Goal: Transaction & Acquisition: Purchase product/service

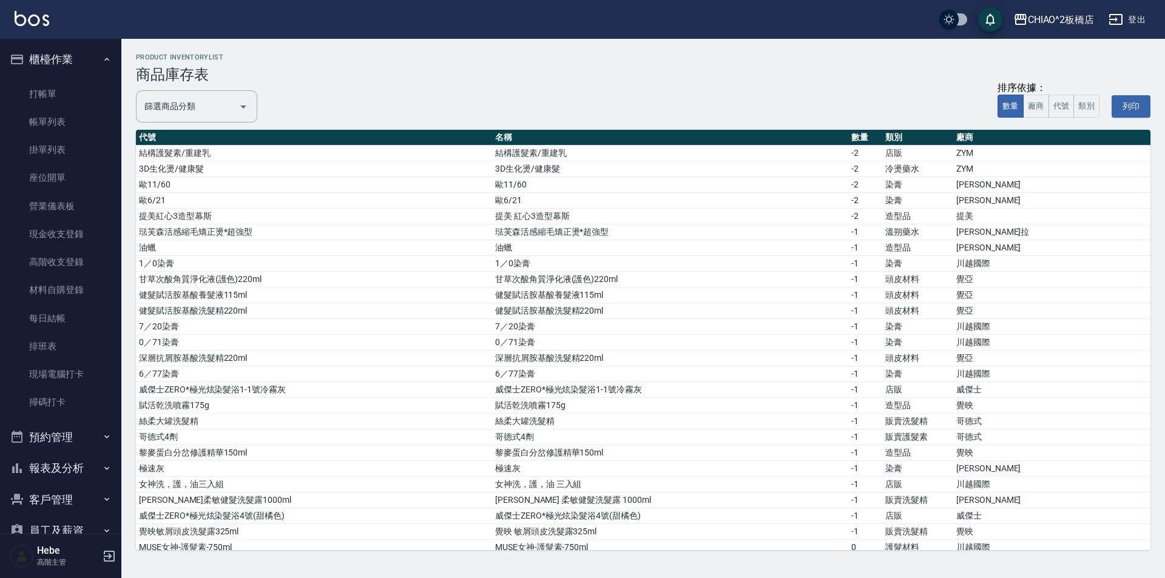
click at [45, 95] on link "打帳單" at bounding box center [61, 94] width 112 height 28
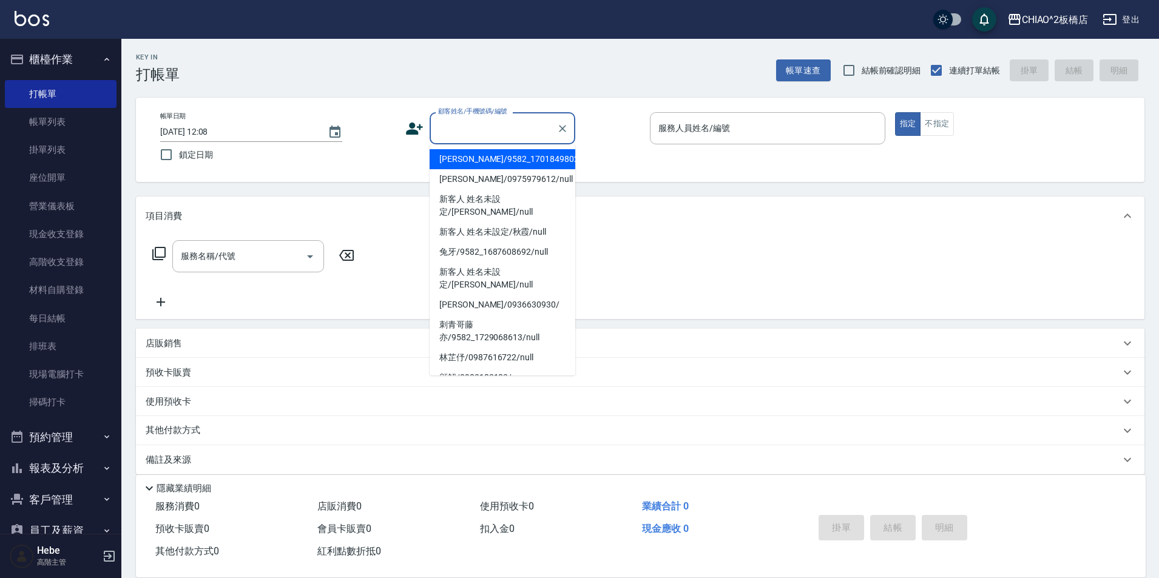
click at [447, 125] on input "顧客姓名/手機號碼/編號" at bounding box center [493, 128] width 117 height 21
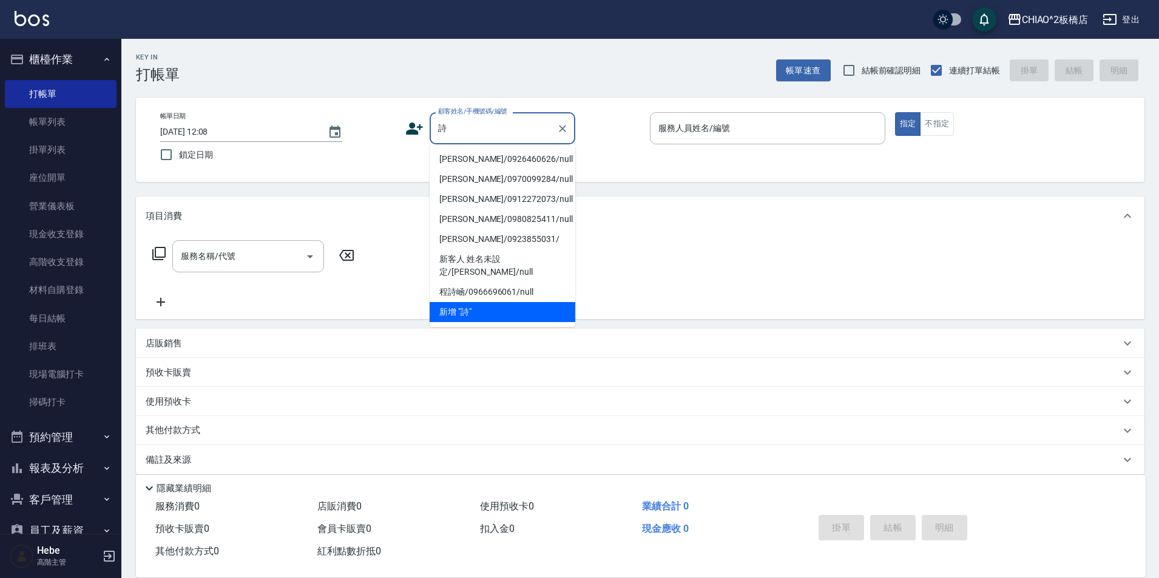
click at [473, 163] on li "[PERSON_NAME]/0926460626/null" at bounding box center [503, 159] width 146 height 20
type input "[PERSON_NAME]/0926460626/null"
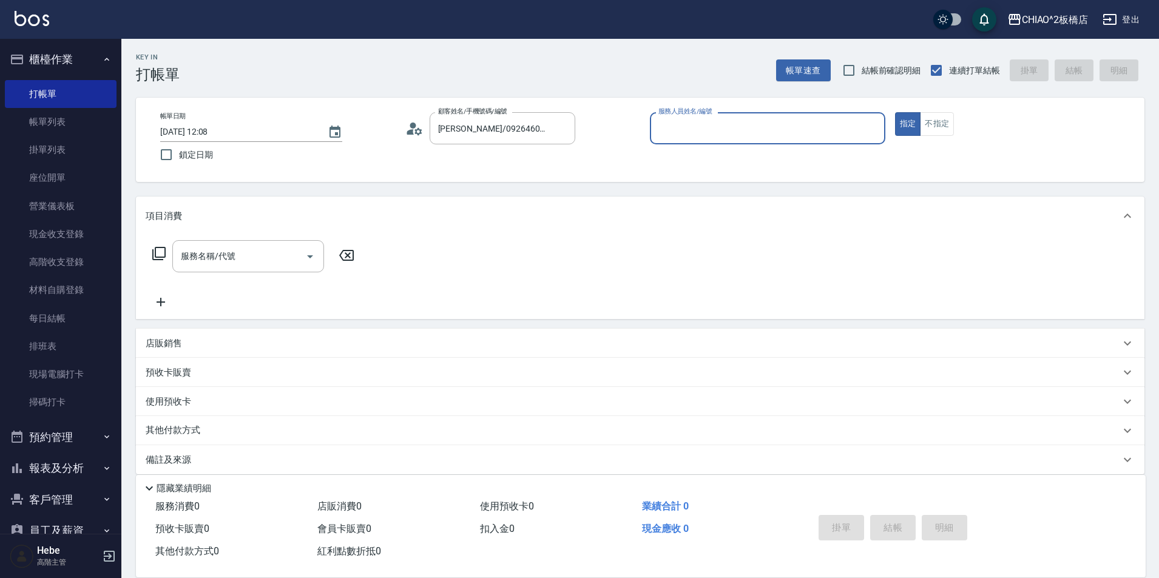
type input "Hebe(無代號)"
click at [241, 259] on input "服務名稱/代號" at bounding box center [239, 256] width 123 height 21
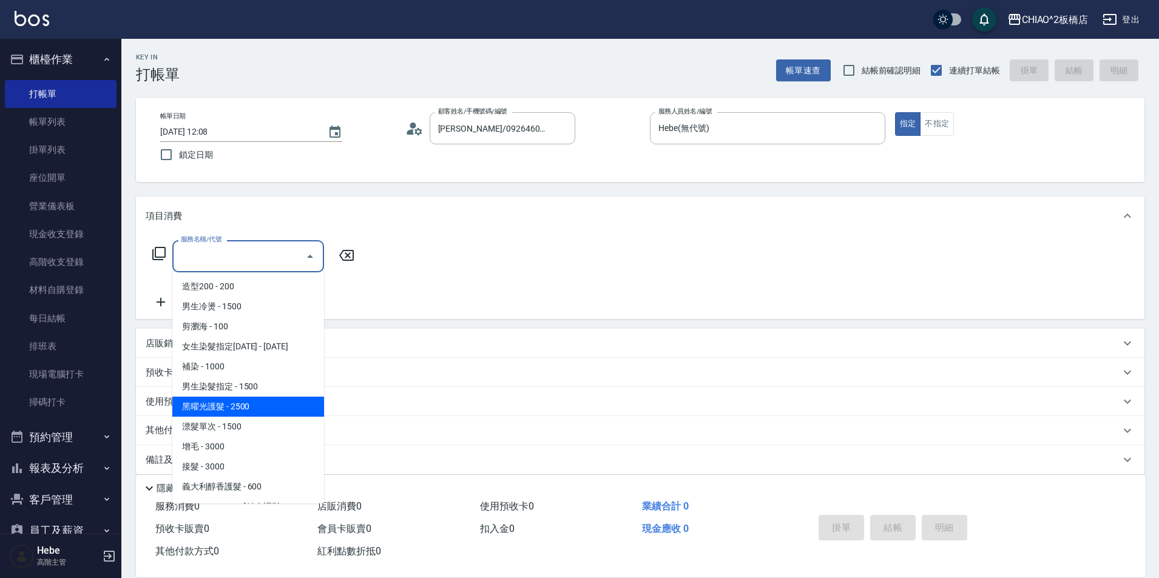
scroll to position [121, 0]
click at [254, 387] on span "男生染髮指定 - 1500" at bounding box center [248, 386] width 152 height 20
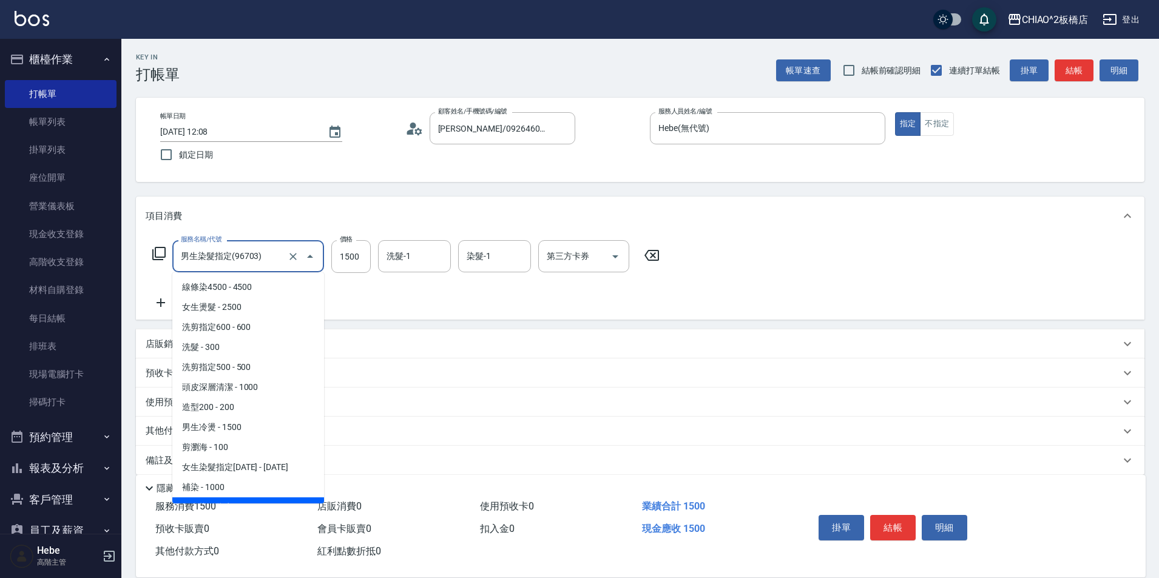
click at [220, 255] on input "男生染髮指定(96703)" at bounding box center [231, 256] width 107 height 21
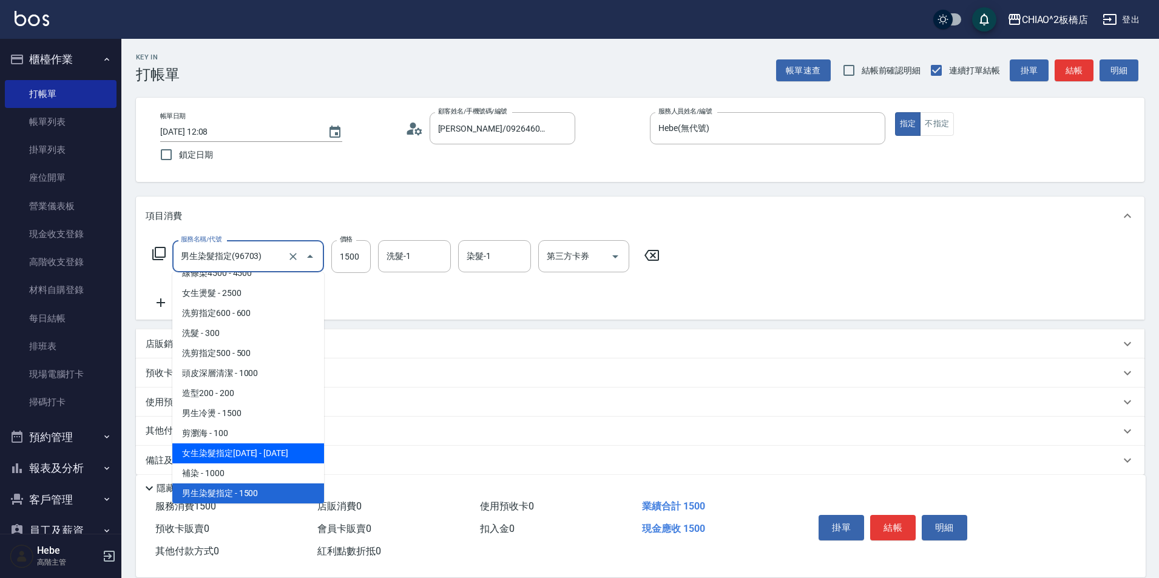
scroll to position [135, 0]
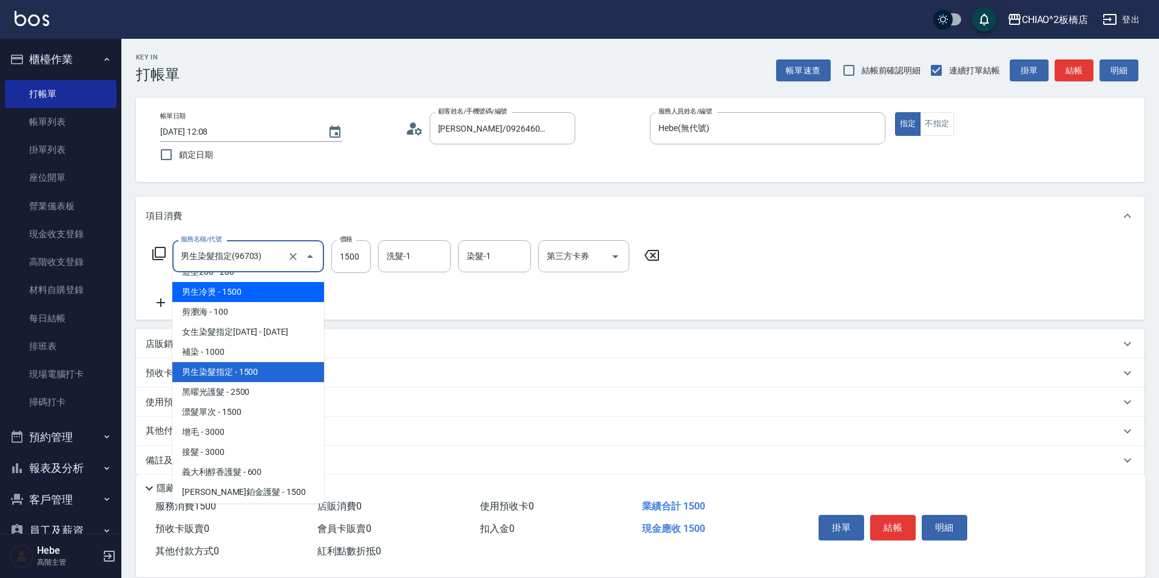
click at [218, 289] on span "男生冷燙 - 1500" at bounding box center [248, 292] width 152 height 20
type input "男生冷燙(96688)"
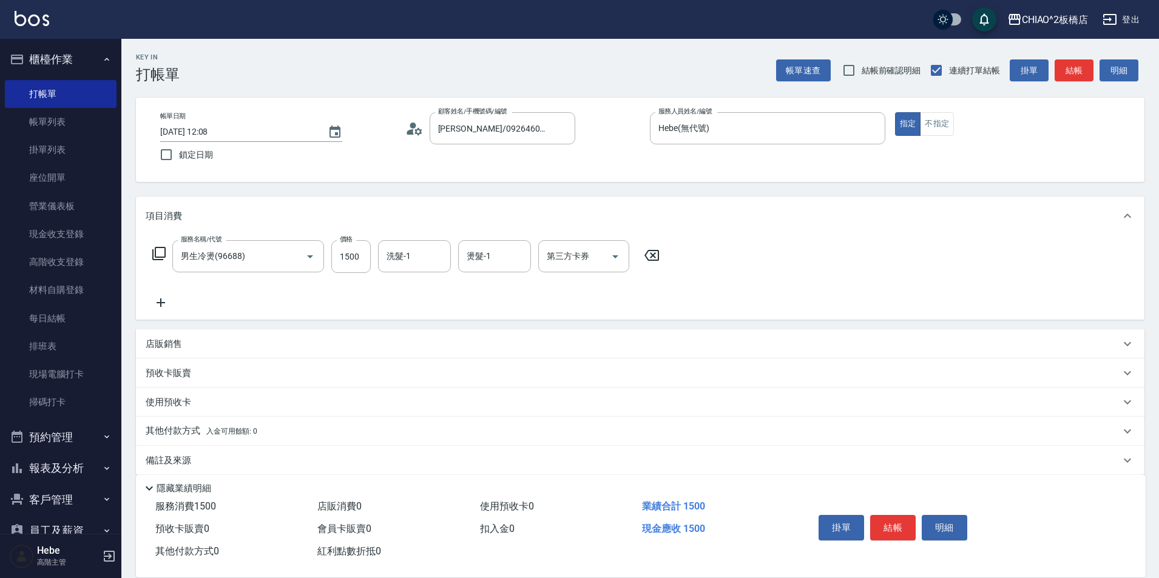
click at [166, 344] on p "店販銷售" at bounding box center [164, 344] width 36 height 13
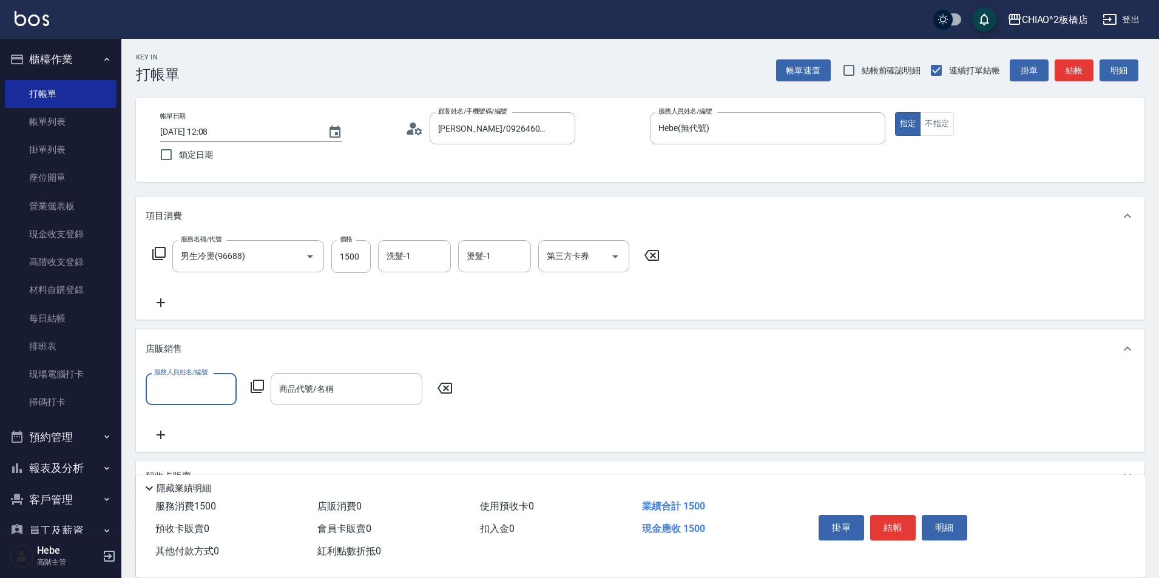
scroll to position [0, 0]
click at [197, 386] on input "服務人員姓名/編號" at bounding box center [191, 389] width 80 height 21
click at [210, 534] on div "Hebe (無代號)" at bounding box center [191, 540] width 91 height 20
type input "Hebe(無代號)"
click at [325, 390] on input "商品代號/名稱" at bounding box center [346, 389] width 141 height 21
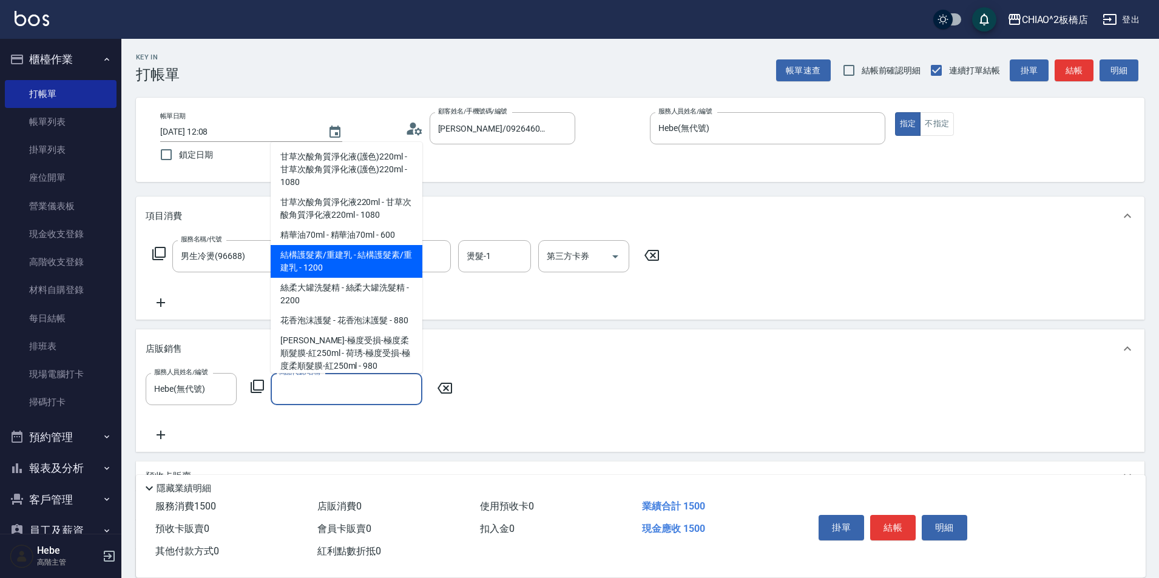
scroll to position [2185, 0]
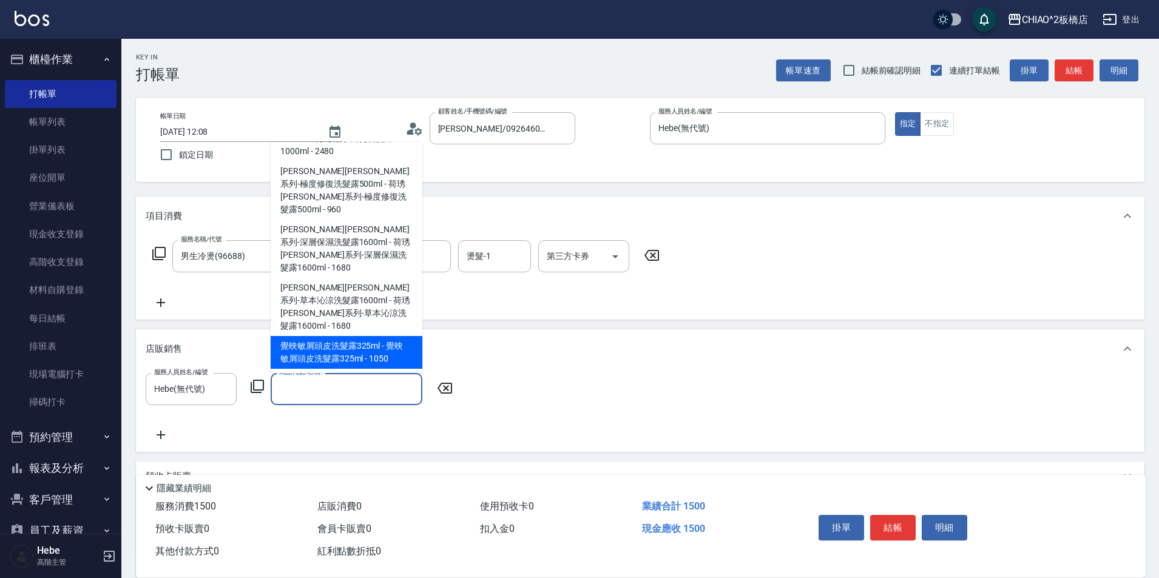
click at [255, 381] on icon at bounding box center [257, 386] width 13 height 13
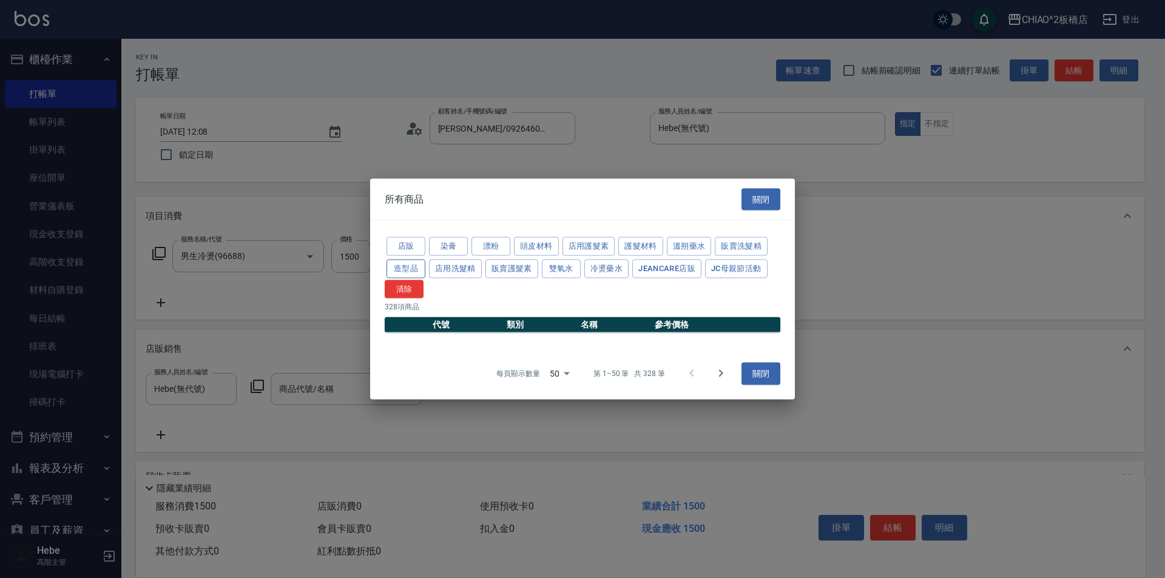
click at [412, 270] on button "造型品" at bounding box center [406, 268] width 39 height 19
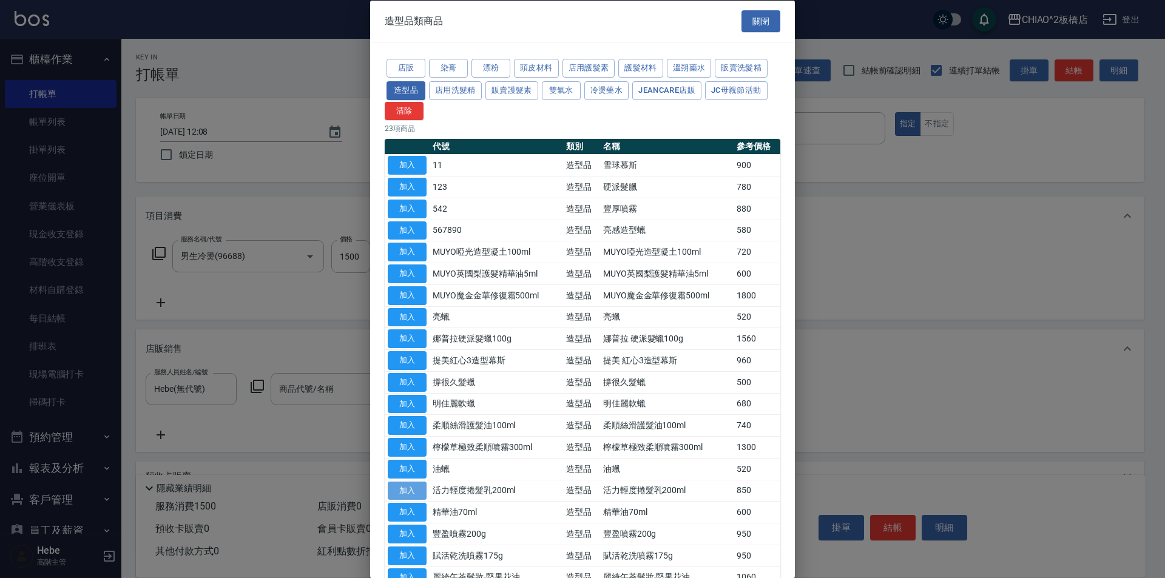
click at [388, 483] on button "加入" at bounding box center [407, 490] width 39 height 19
type input "活力輕度捲髮乳200ml"
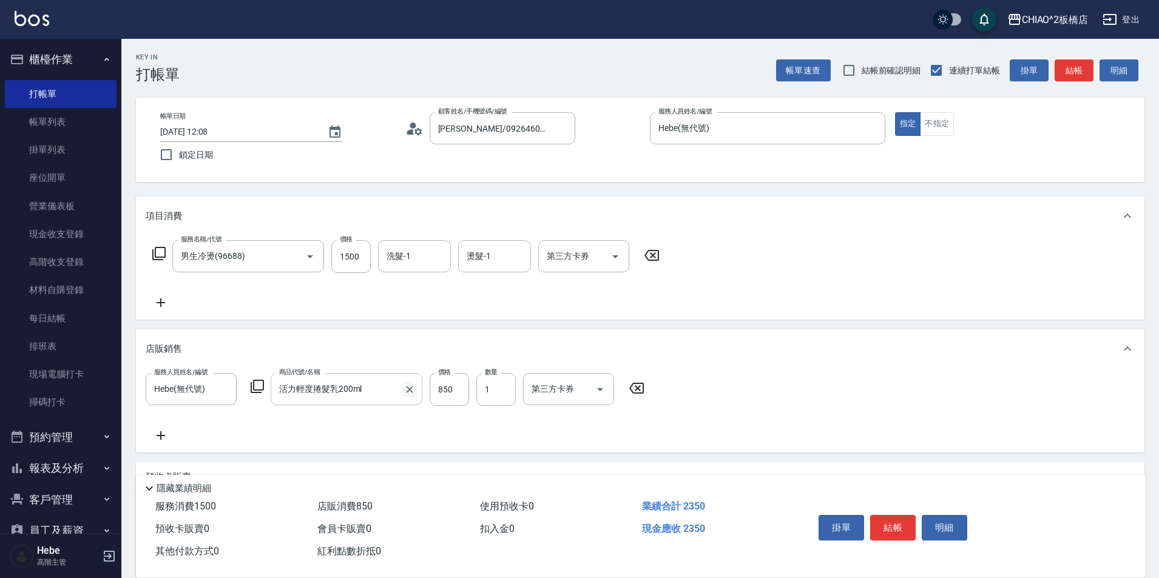
click at [410, 391] on icon "Clear" at bounding box center [410, 390] width 12 height 12
click at [256, 386] on icon at bounding box center [257, 386] width 15 height 15
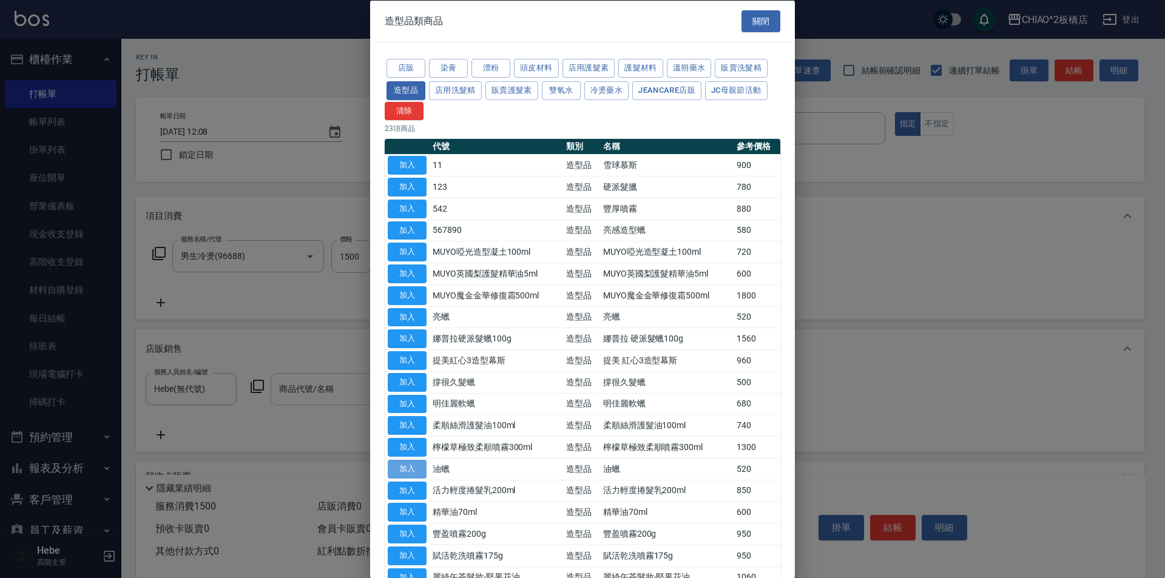
click at [408, 464] on button "加入" at bounding box center [407, 468] width 39 height 19
type input "油蠟"
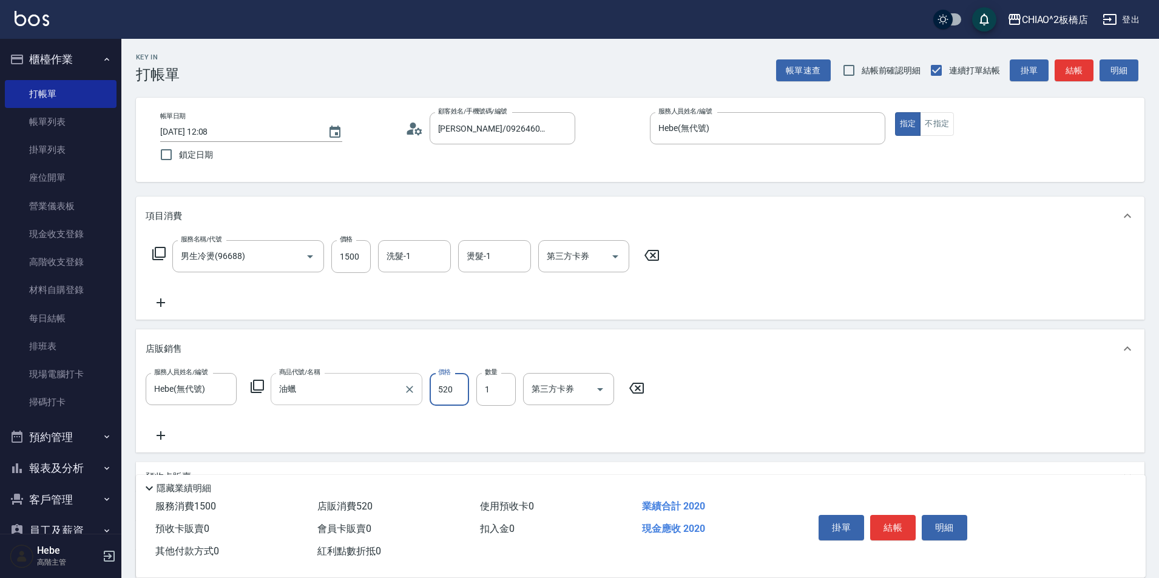
click at [449, 392] on input "520" at bounding box center [449, 389] width 39 height 33
click at [436, 388] on input "0" at bounding box center [449, 389] width 39 height 33
drag, startPoint x: 449, startPoint y: 392, endPoint x: 438, endPoint y: 389, distance: 11.3
click at [438, 389] on input "0" at bounding box center [449, 389] width 39 height 33
drag, startPoint x: 438, startPoint y: 389, endPoint x: 429, endPoint y: 388, distance: 9.1
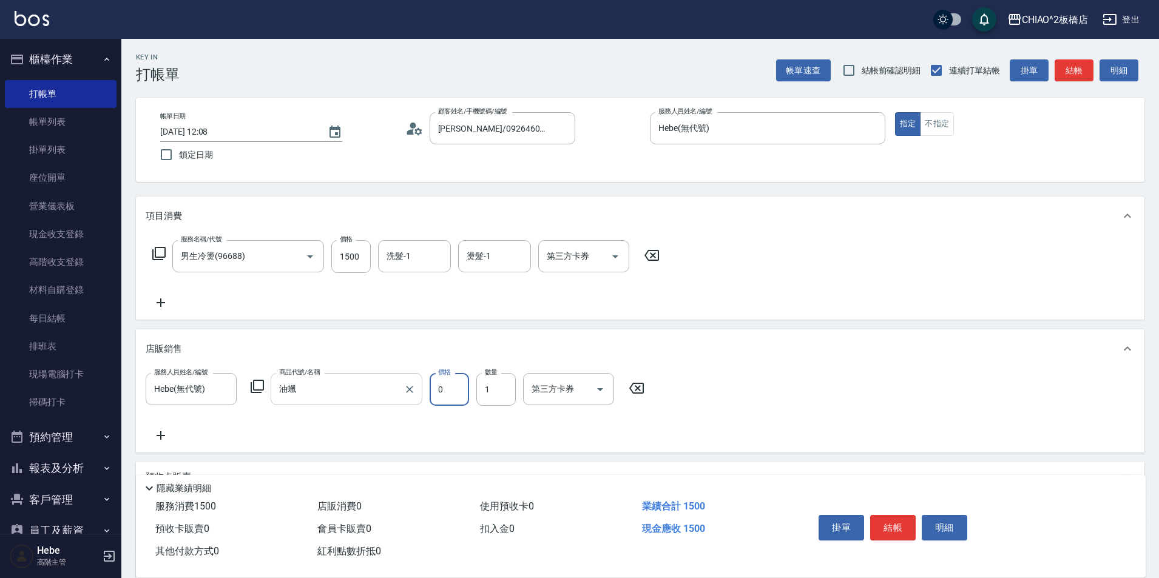
click at [429, 388] on div "服務人員姓名/編號 [PERSON_NAME](無代號) 服務人員姓名/編號 商品代號/名稱 油蠟 商品代號/名稱 價格 0 價格 數量 1 數量 第三方卡券…" at bounding box center [399, 389] width 506 height 33
drag, startPoint x: 447, startPoint y: 391, endPoint x: 426, endPoint y: 388, distance: 21.6
click at [426, 388] on div "服務人員姓名/編號 [PERSON_NAME](無代號) 服務人員姓名/編號 商品代號/名稱 油蠟 商品代號/名稱 價格 0 價格 數量 1 數量 第三方卡券…" at bounding box center [399, 389] width 506 height 33
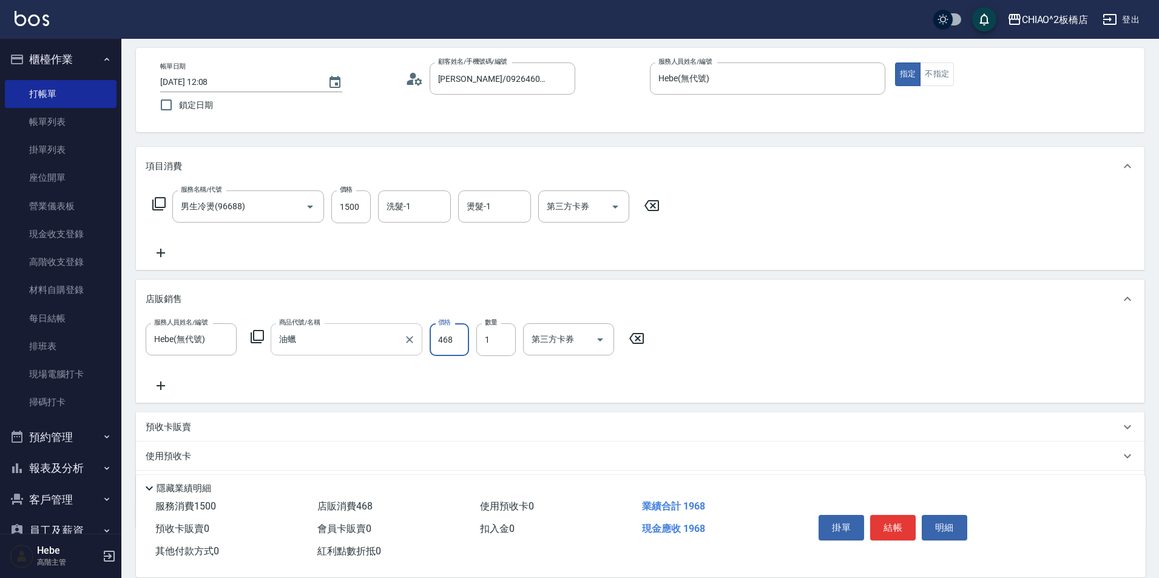
scroll to position [117, 0]
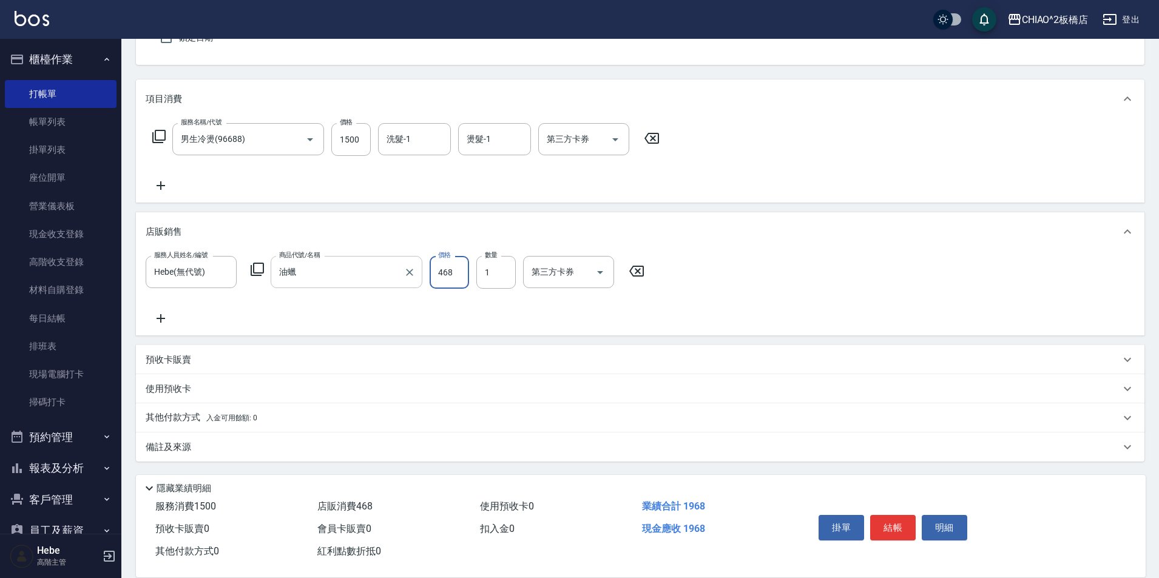
type input "468"
click at [165, 448] on p "備註及來源" at bounding box center [169, 447] width 46 height 13
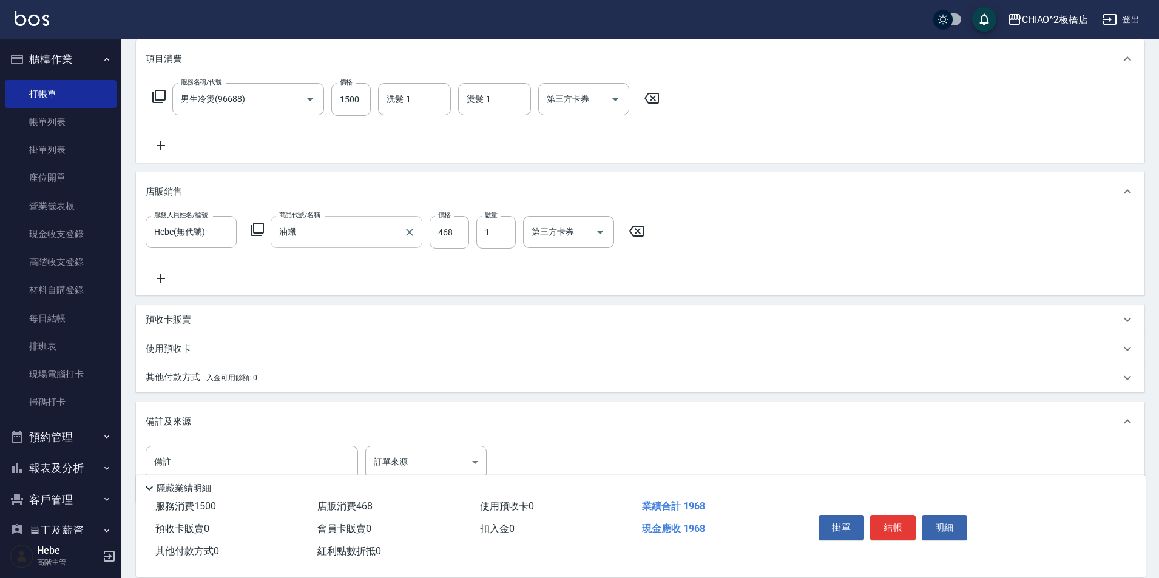
scroll to position [199, 0]
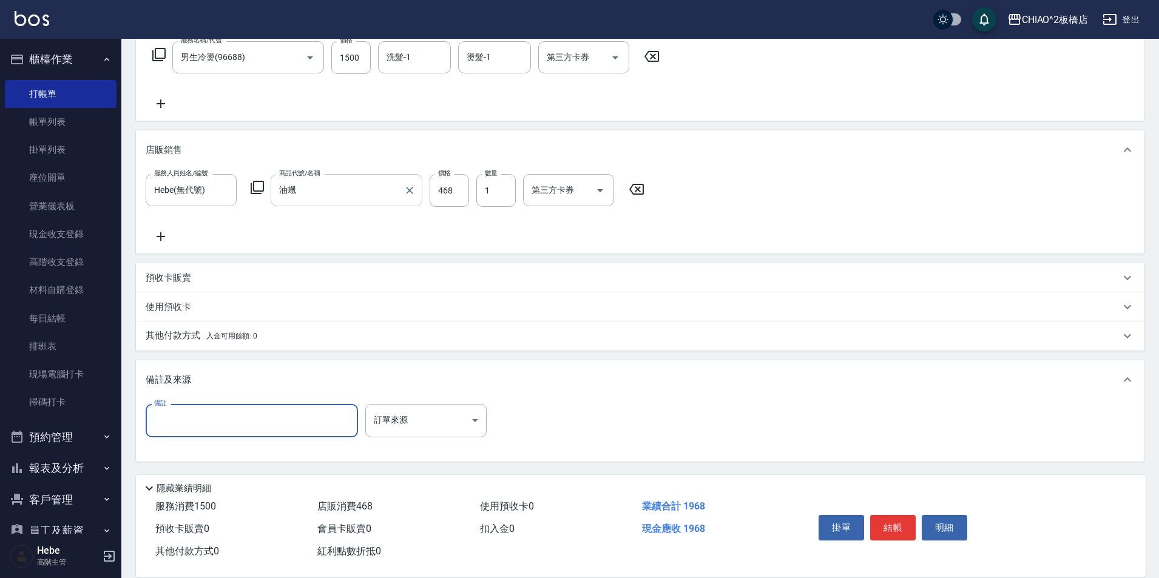
click at [189, 422] on input "備註" at bounding box center [252, 420] width 212 height 33
type input "W"
type input "燙髮2000+油蠟468(扣卷500)"
click at [898, 518] on button "結帳" at bounding box center [893, 527] width 46 height 25
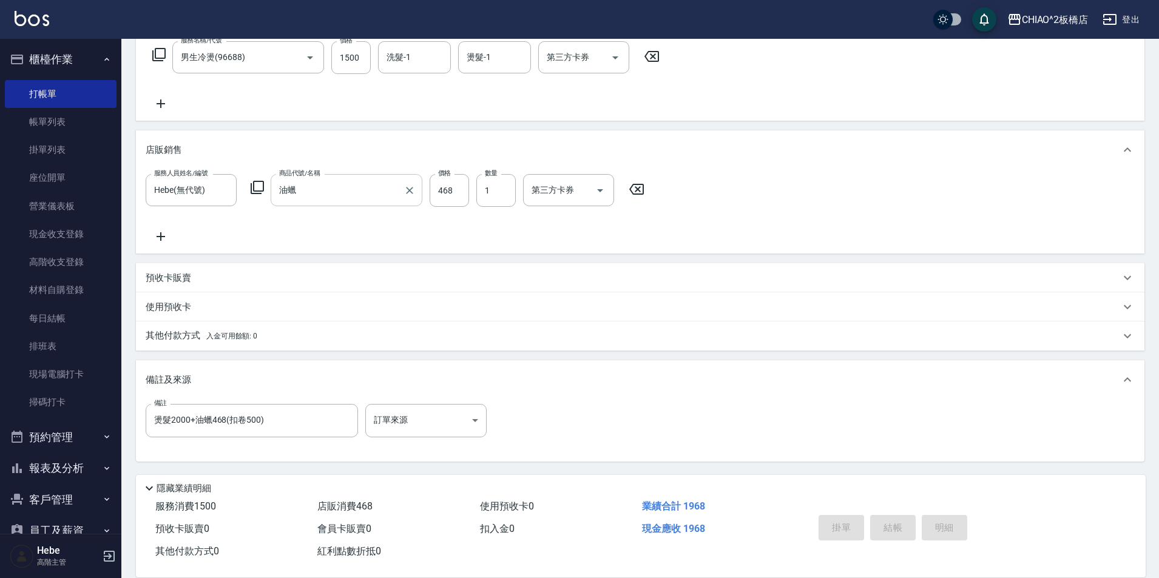
type input "[DATE] 12:12"
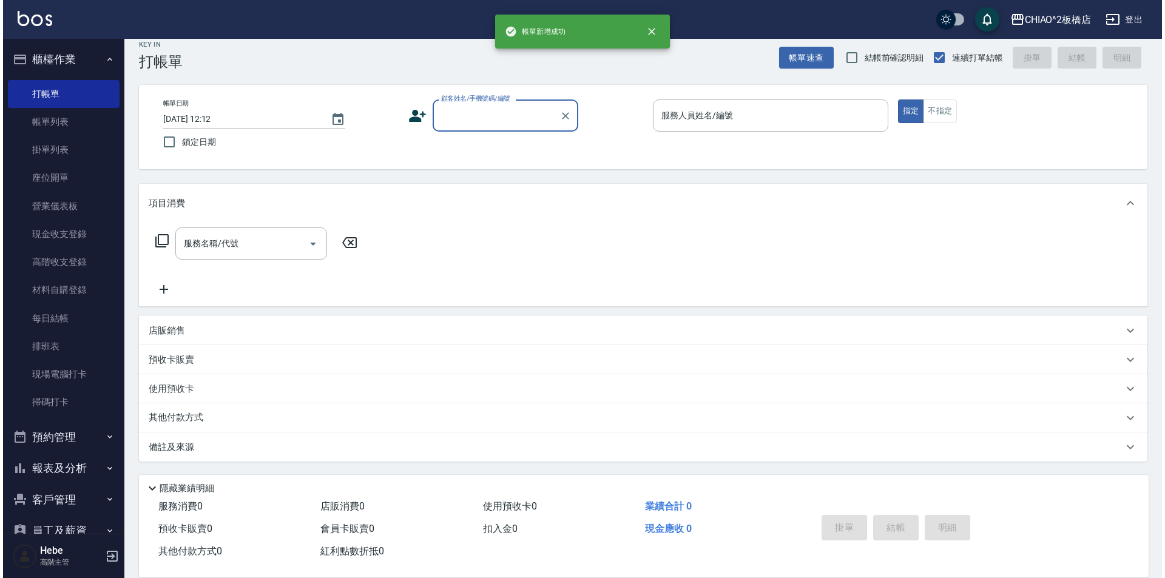
scroll to position [0, 0]
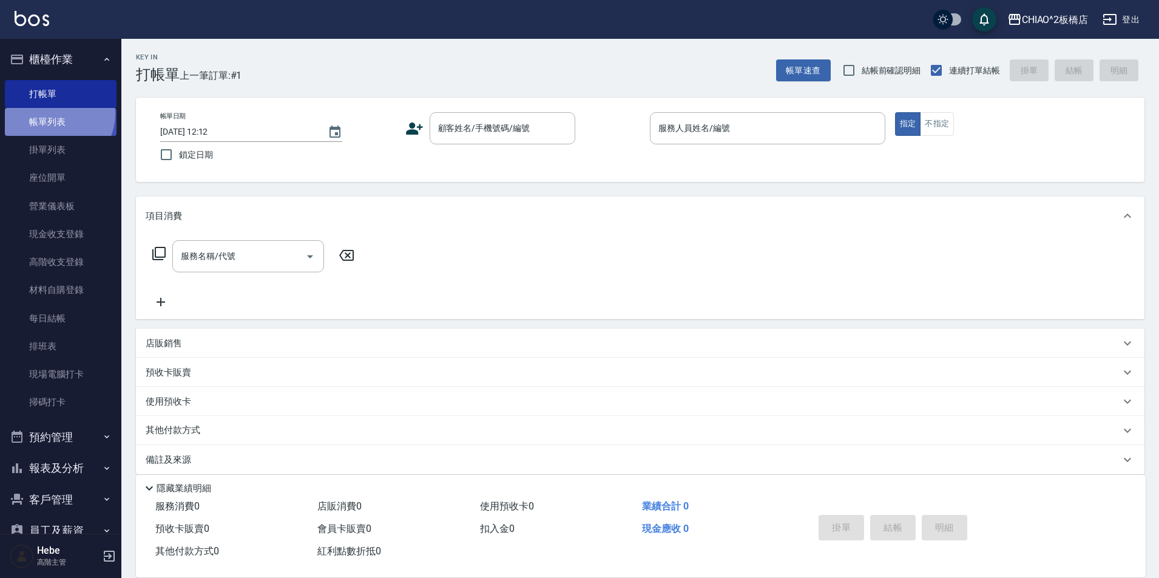
click at [55, 114] on link "帳單列表" at bounding box center [61, 122] width 112 height 28
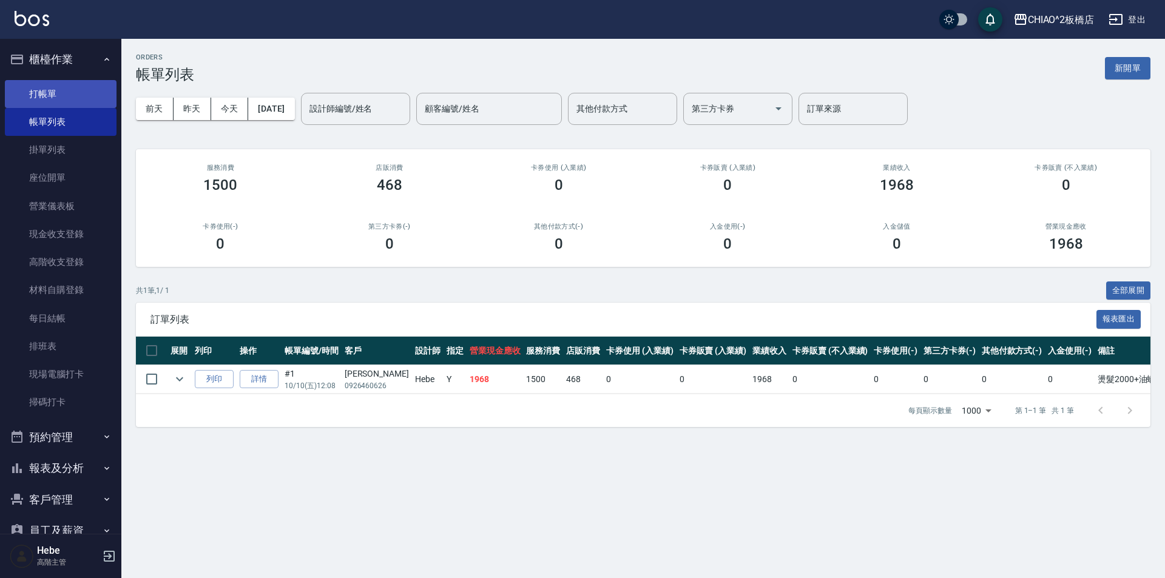
click at [55, 88] on link "打帳單" at bounding box center [61, 94] width 112 height 28
